Goal: Task Accomplishment & Management: Use online tool/utility

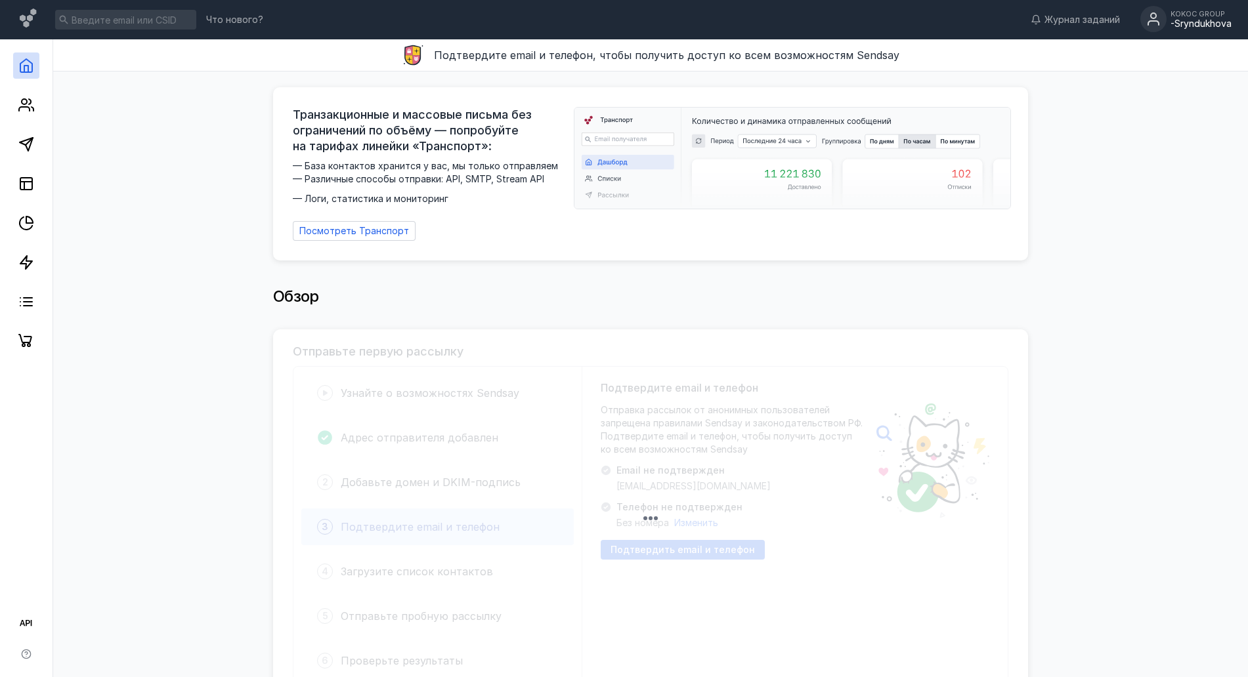
drag, startPoint x: 1202, startPoint y: 20, endPoint x: 1193, endPoint y: 26, distance: 10.9
click at [1203, 20] on div "-Sryndukhova" at bounding box center [1200, 23] width 61 height 11
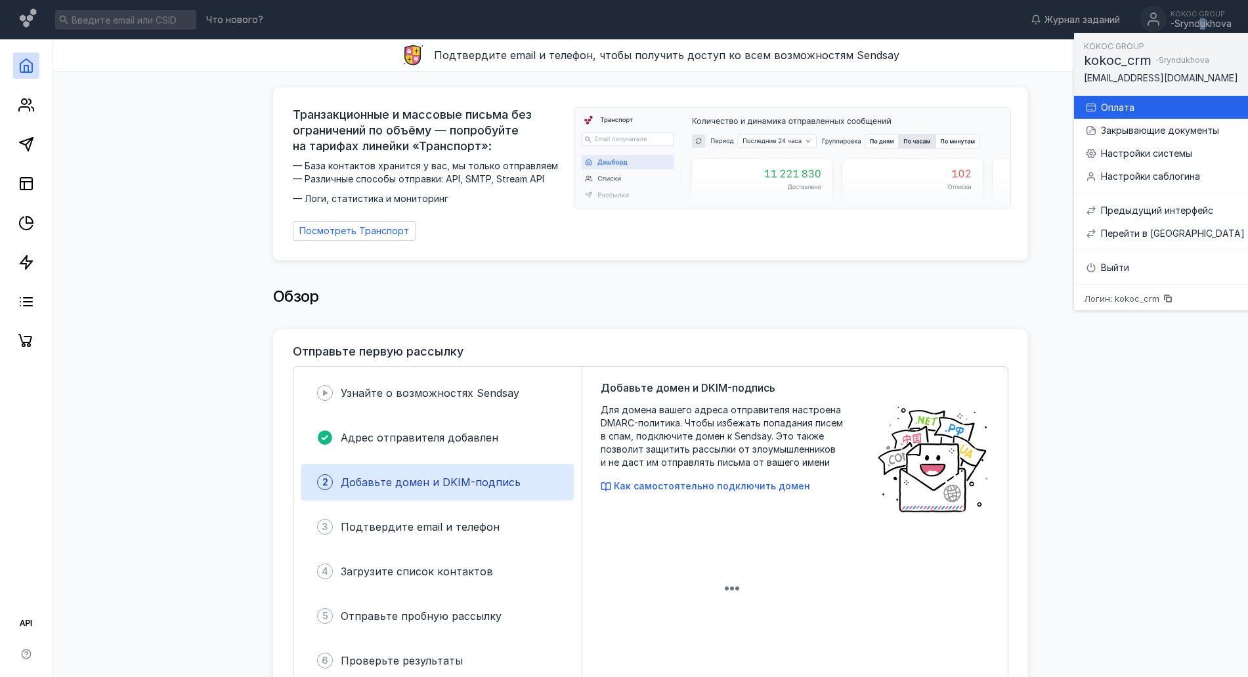
click at [1132, 109] on div "Оплата" at bounding box center [1173, 107] width 144 height 13
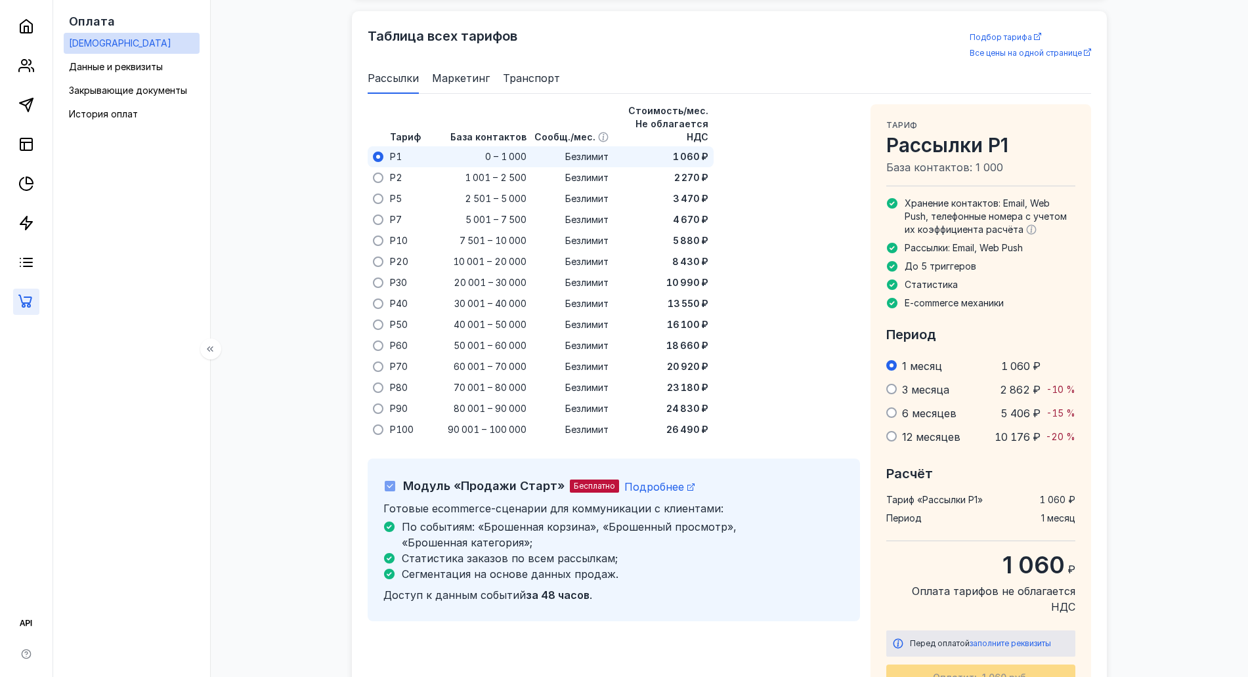
scroll to position [849, 0]
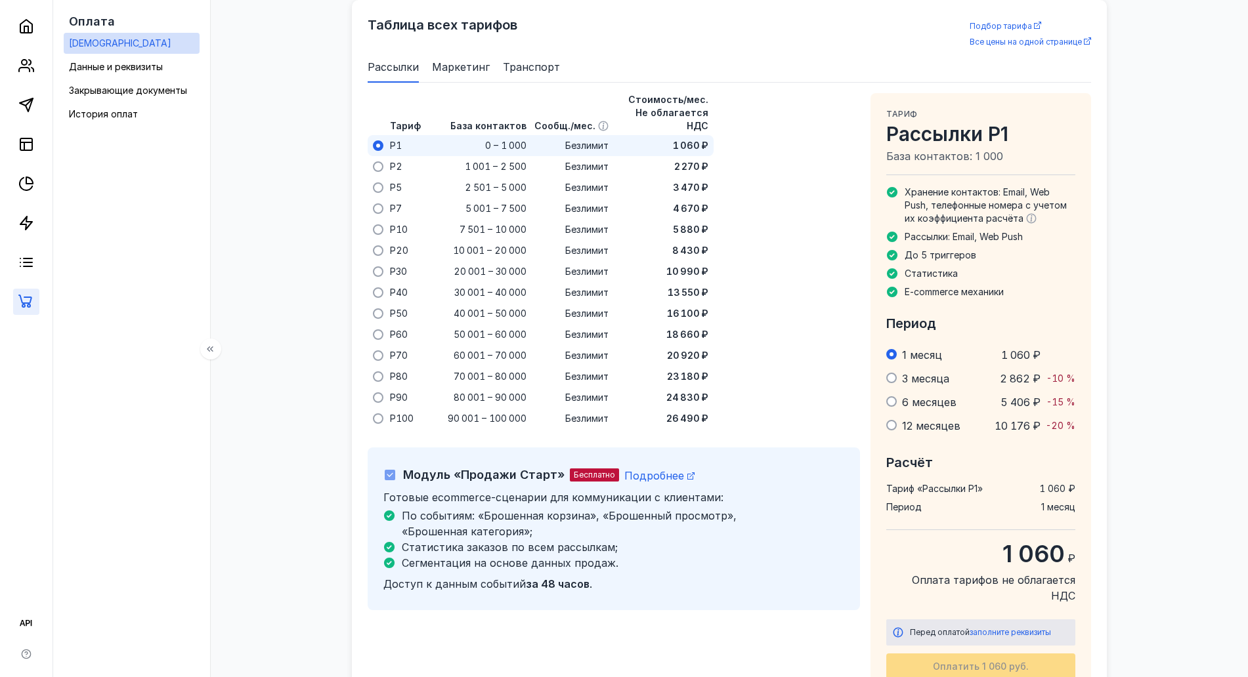
click at [39, 306] on link at bounding box center [26, 302] width 26 height 26
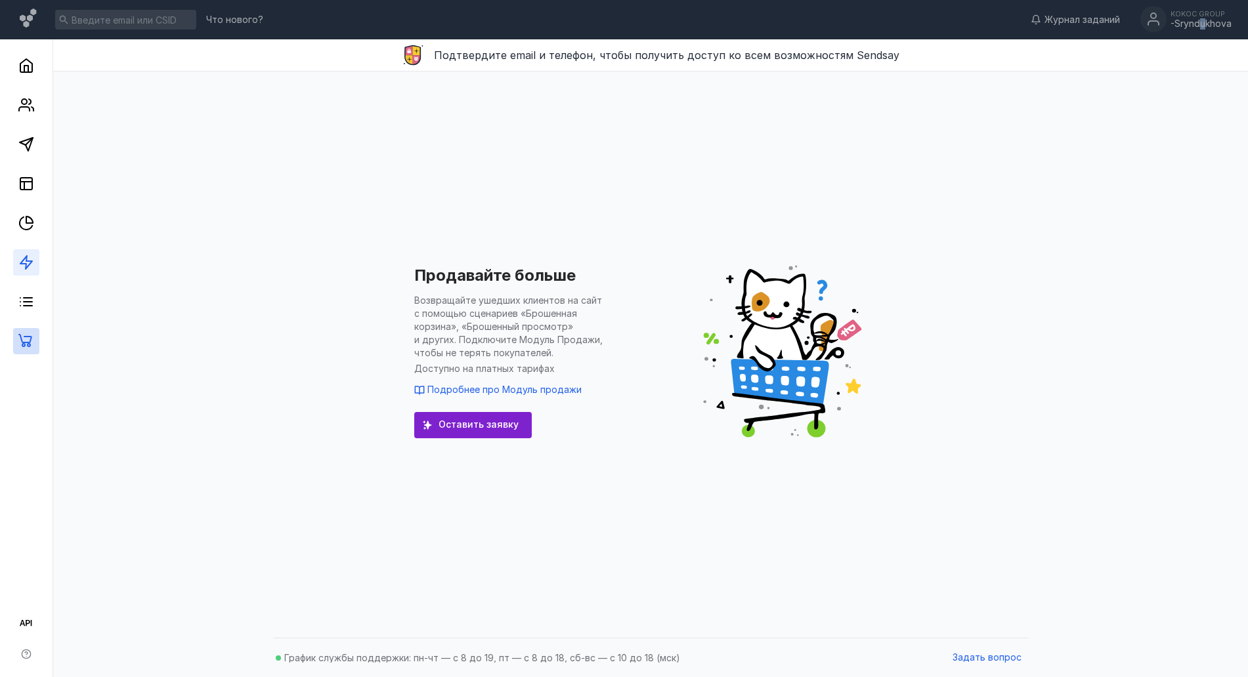
click at [28, 273] on link at bounding box center [26, 262] width 26 height 26
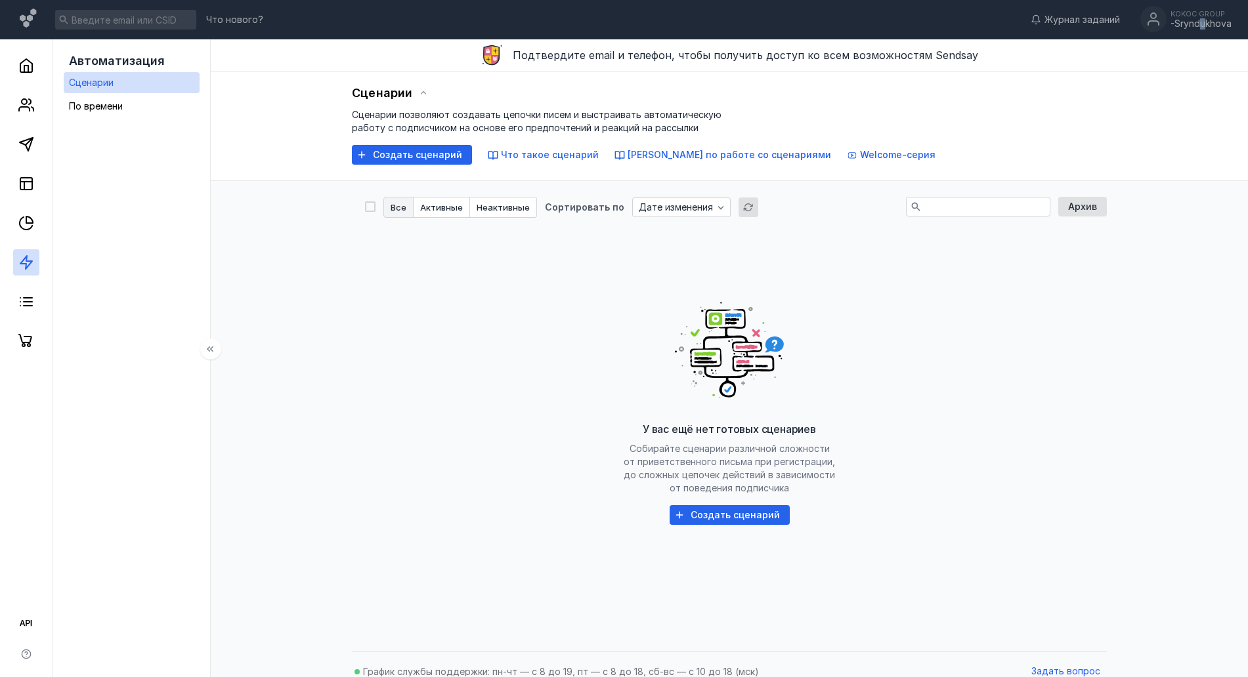
click at [93, 81] on span "Сценарии" at bounding box center [91, 82] width 45 height 11
click at [419, 157] on span "Создать сценарий" at bounding box center [417, 155] width 89 height 11
click at [1213, 22] on div "-Sryndukhova" at bounding box center [1200, 23] width 61 height 11
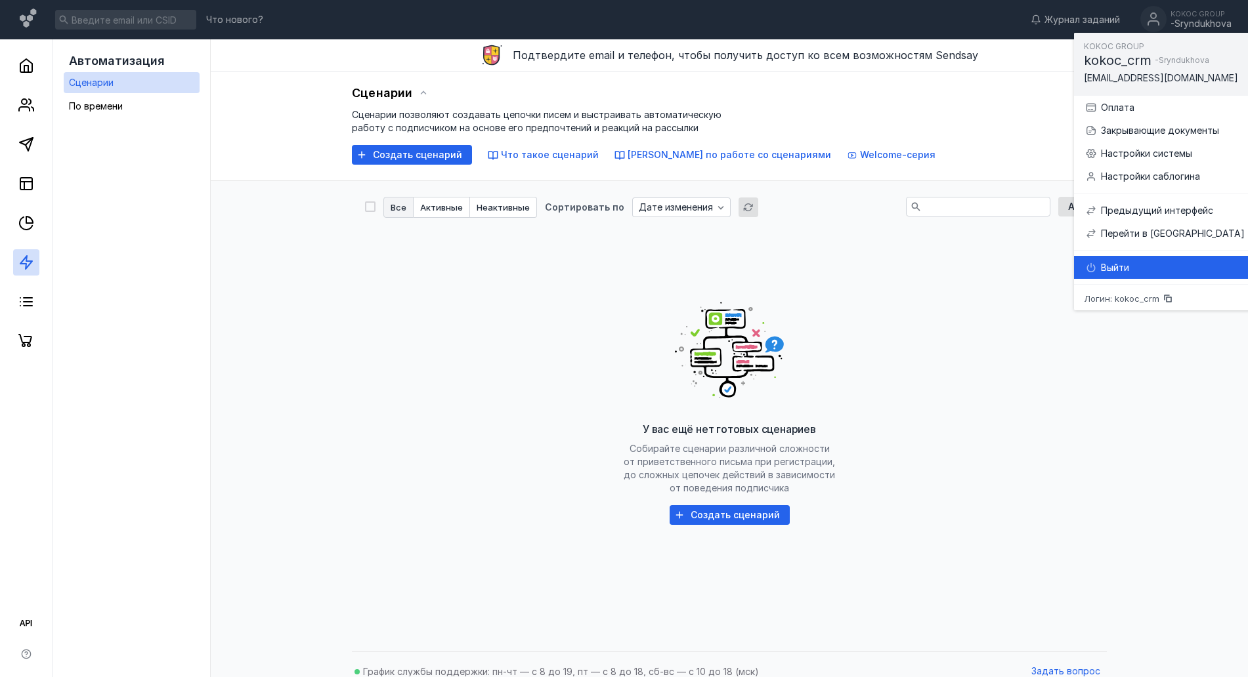
click at [1139, 278] on div "Выйти" at bounding box center [1164, 267] width 160 height 23
